Goal: Information Seeking & Learning: Learn about a topic

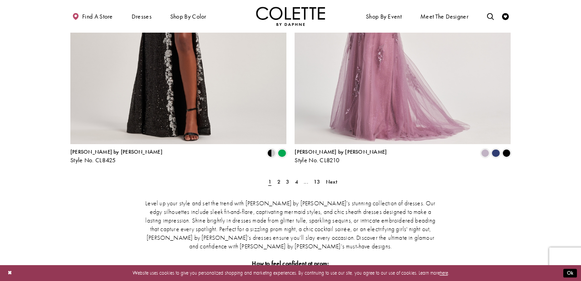
scroll to position [1268, 0]
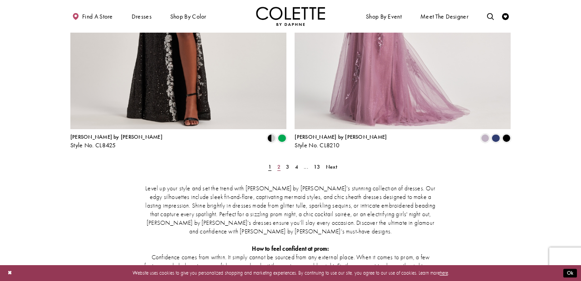
click at [279, 163] on span "2" at bounding box center [278, 166] width 3 height 7
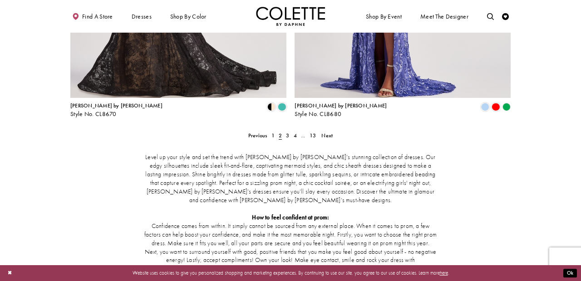
scroll to position [1325, 0]
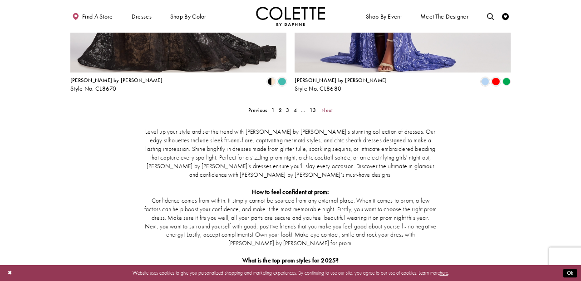
click at [326, 107] on span "Next" at bounding box center [326, 110] width 11 height 7
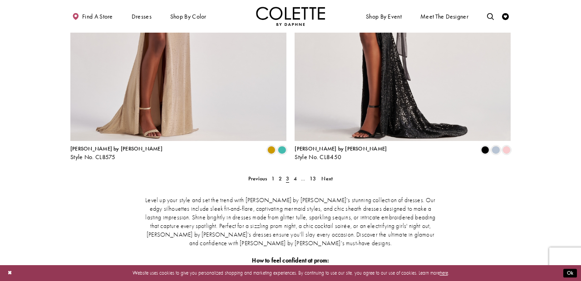
scroll to position [1331, 0]
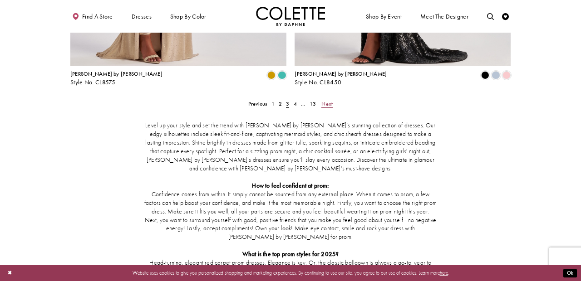
click at [327, 100] on span "Next" at bounding box center [326, 103] width 11 height 7
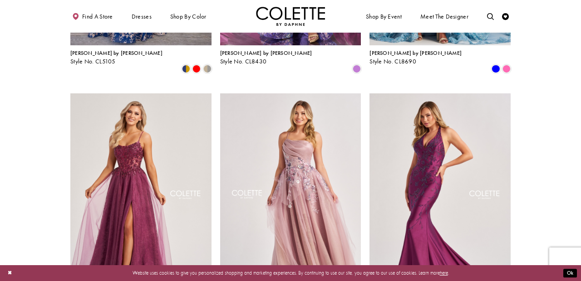
scroll to position [542, 0]
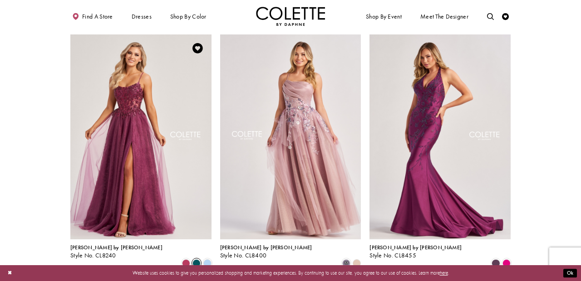
click at [197, 259] on span "Product List" at bounding box center [196, 263] width 8 height 8
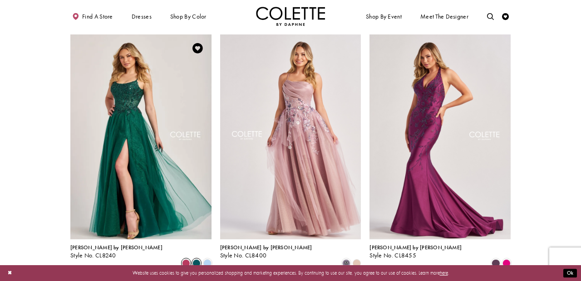
click at [184, 259] on span "Product List" at bounding box center [186, 263] width 8 height 8
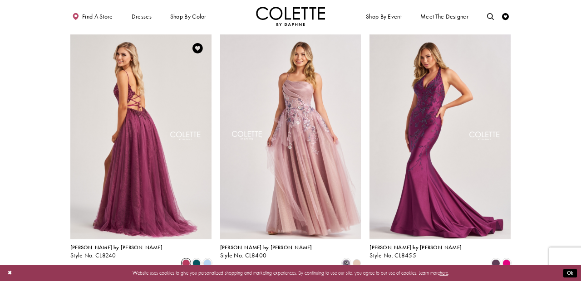
click at [133, 143] on img "Visit Colette by Daphne Style No. CL8240 Page" at bounding box center [140, 136] width 141 height 205
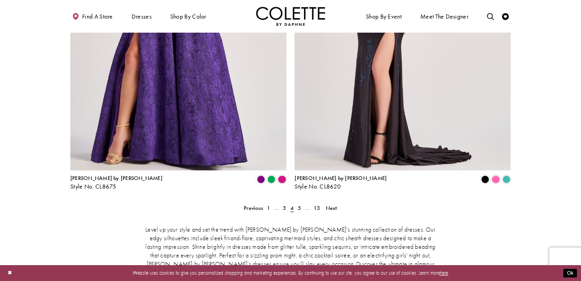
scroll to position [1263, 0]
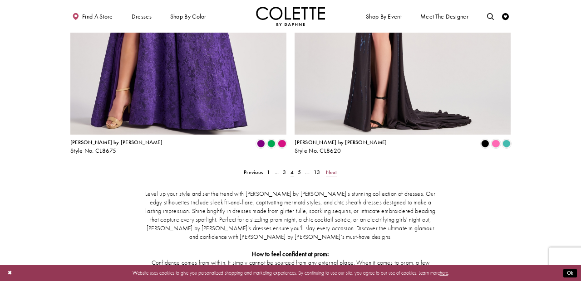
click at [330, 169] on span "Next" at bounding box center [331, 172] width 11 height 7
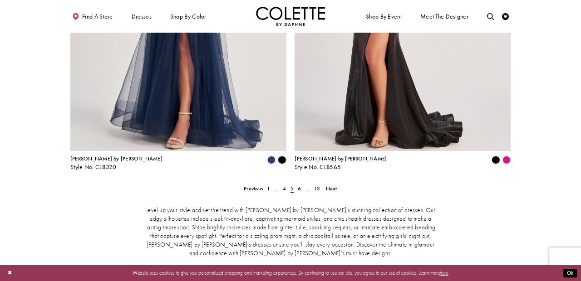
scroll to position [1266, 0]
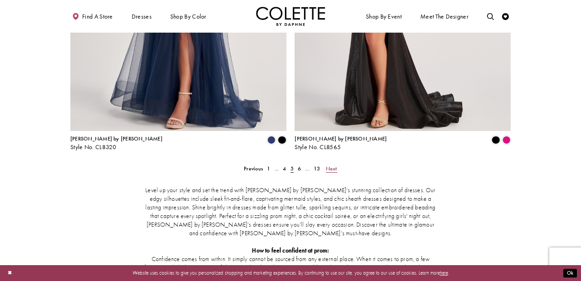
click at [329, 165] on span "Next" at bounding box center [331, 168] width 11 height 7
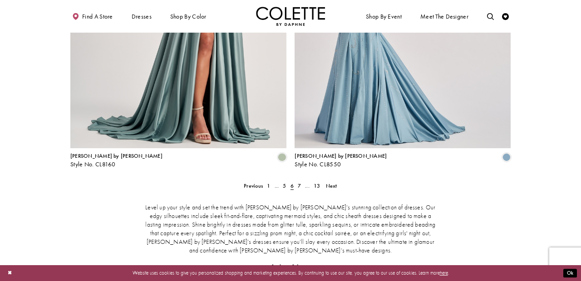
scroll to position [1290, 0]
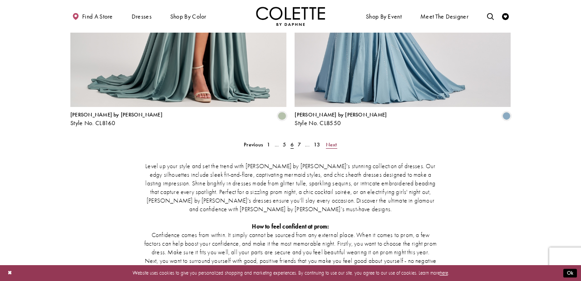
click at [336, 141] on span "Next" at bounding box center [331, 144] width 11 height 7
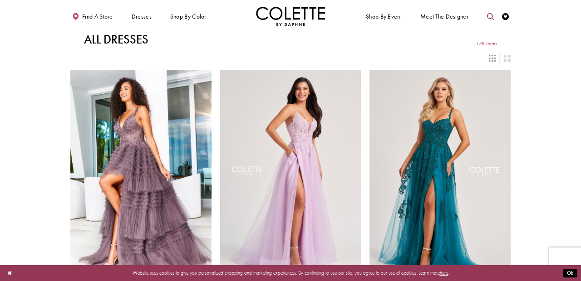
click at [490, 17] on icon "Toggle search" at bounding box center [490, 16] width 7 height 7
click at [479, 15] on input "Search" at bounding box center [454, 17] width 83 height 10
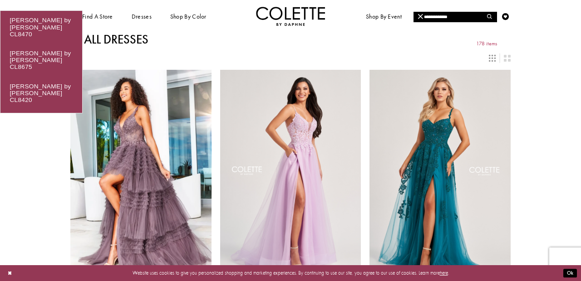
type input "**********"
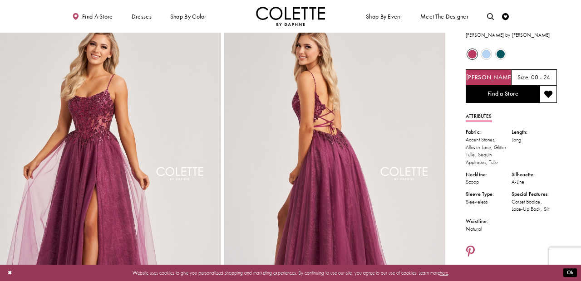
scroll to position [24, 0]
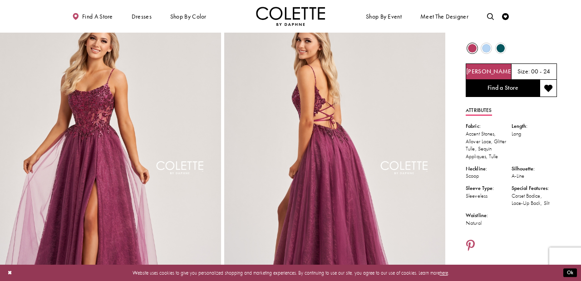
click at [487, 49] on span "Product color controls state depends on size chosen" at bounding box center [486, 48] width 9 height 9
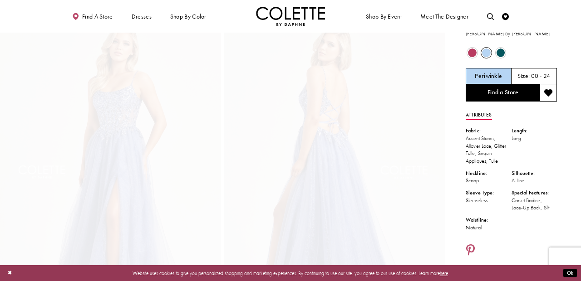
scroll to position [0, 0]
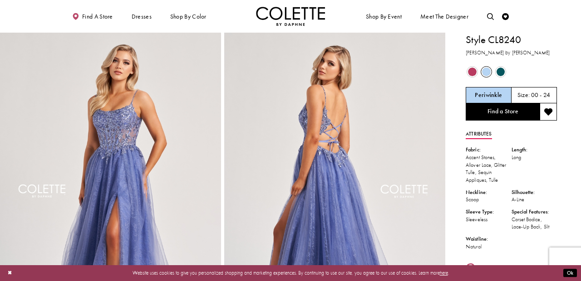
click at [501, 71] on span "Product color controls state depends on size chosen" at bounding box center [500, 72] width 9 height 9
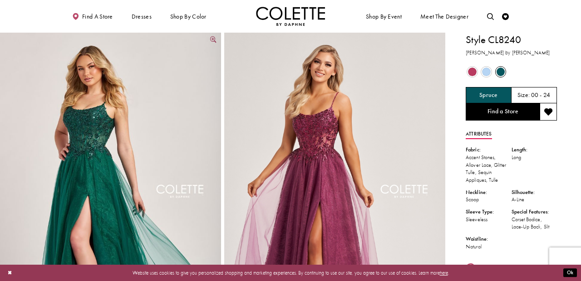
scroll to position [42, 0]
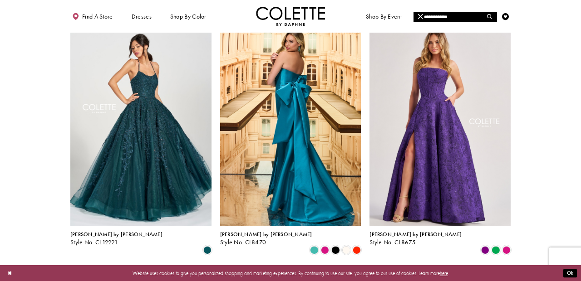
scroll to position [58, 0]
click at [153, 154] on img "Visit Colette by Daphne Style No. CL12221 Page" at bounding box center [140, 123] width 141 height 205
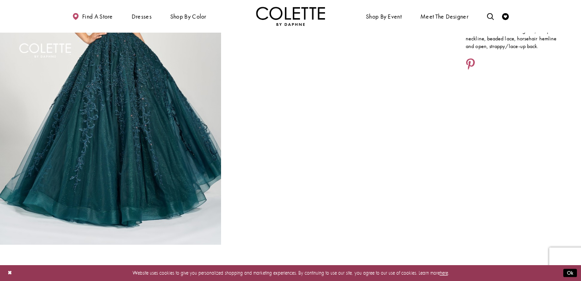
scroll to position [120, 0]
